Goal: Navigation & Orientation: Find specific page/section

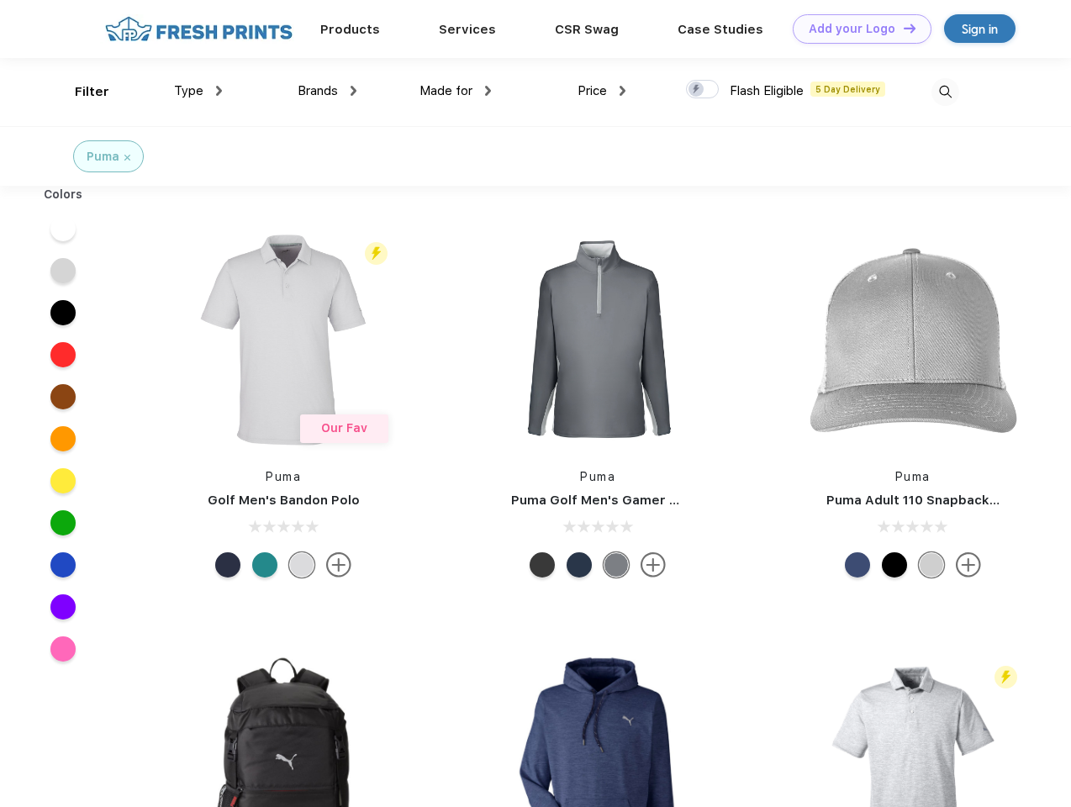
scroll to position [1, 0]
click at [856, 29] on link "Add your Logo Design Tool" at bounding box center [861, 28] width 139 height 29
click at [0, 0] on div "Design Tool" at bounding box center [0, 0] width 0 height 0
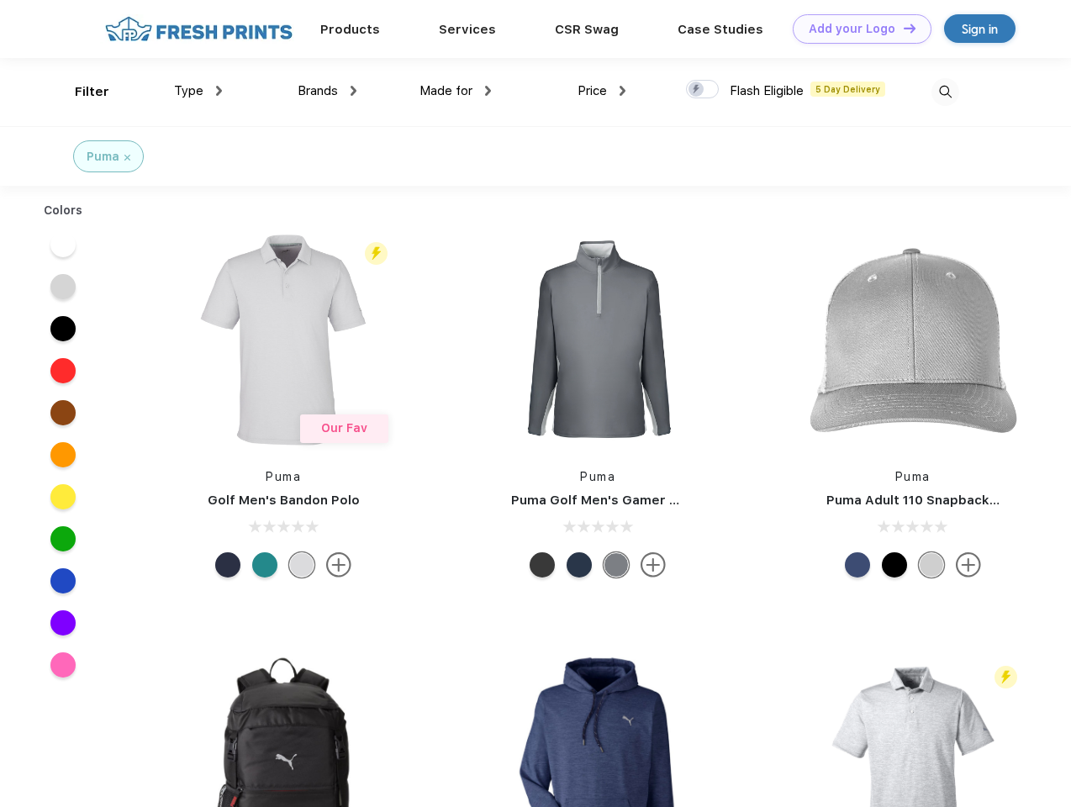
click at [902, 28] on link "Add your Logo Design Tool" at bounding box center [861, 28] width 139 height 29
click at [81, 92] on div "Filter" at bounding box center [92, 91] width 34 height 19
click at [198, 91] on span "Type" at bounding box center [188, 90] width 29 height 15
click at [327, 91] on span "Brands" at bounding box center [317, 90] width 40 height 15
click at [455, 91] on span "Made for" at bounding box center [445, 90] width 53 height 15
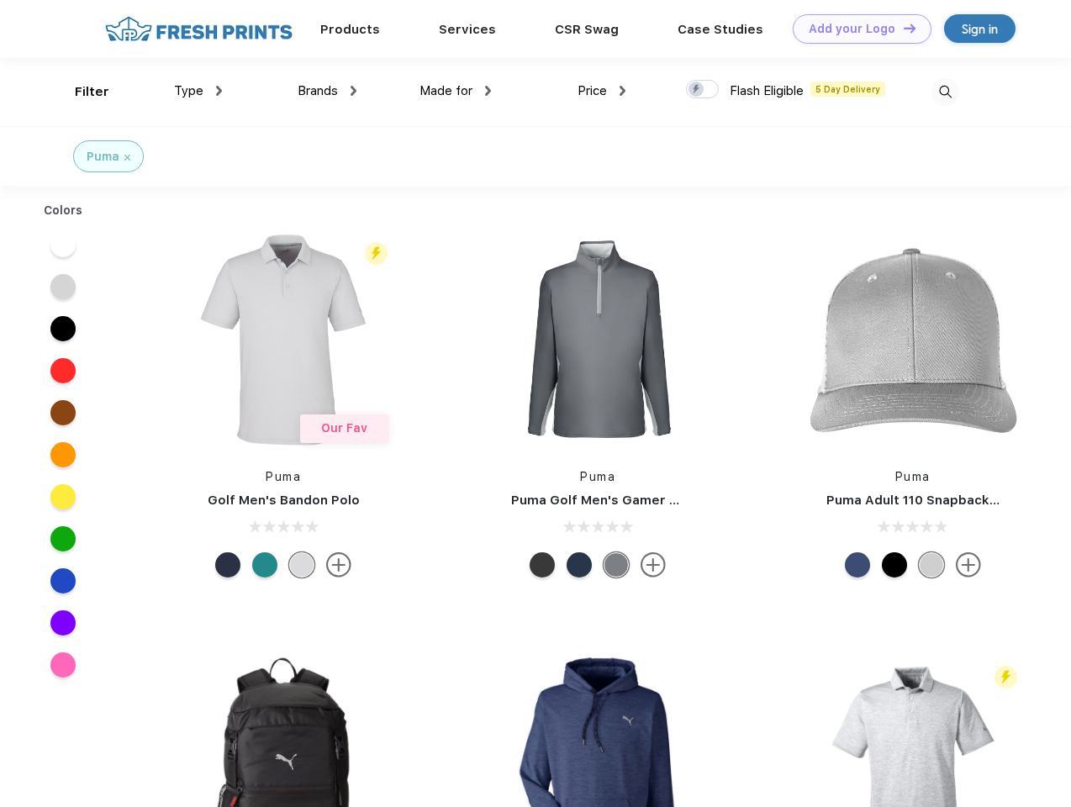
click at [602, 91] on span "Price" at bounding box center [591, 90] width 29 height 15
click at [703, 90] on div at bounding box center [702, 89] width 33 height 18
click at [697, 90] on input "checkbox" at bounding box center [691, 84] width 11 height 11
click at [945, 92] on img at bounding box center [945, 92] width 28 height 28
